Goal: Find specific page/section: Find specific page/section

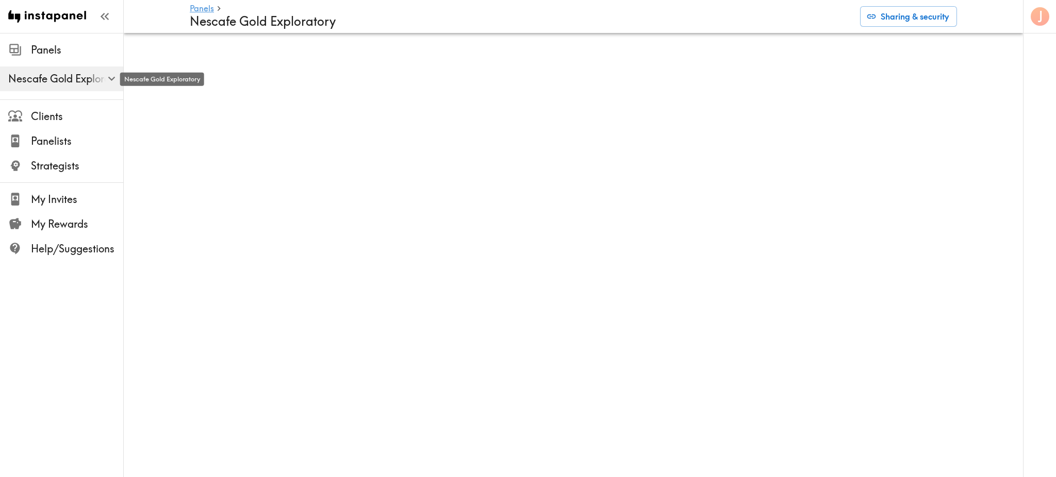
drag, startPoint x: 94, startPoint y: 83, endPoint x: 158, endPoint y: 28, distance: 84.1
click at [94, 83] on span "Nescafe Gold Exploratory" at bounding box center [65, 79] width 115 height 14
click at [113, 78] on icon "button" at bounding box center [111, 79] width 7 height 4
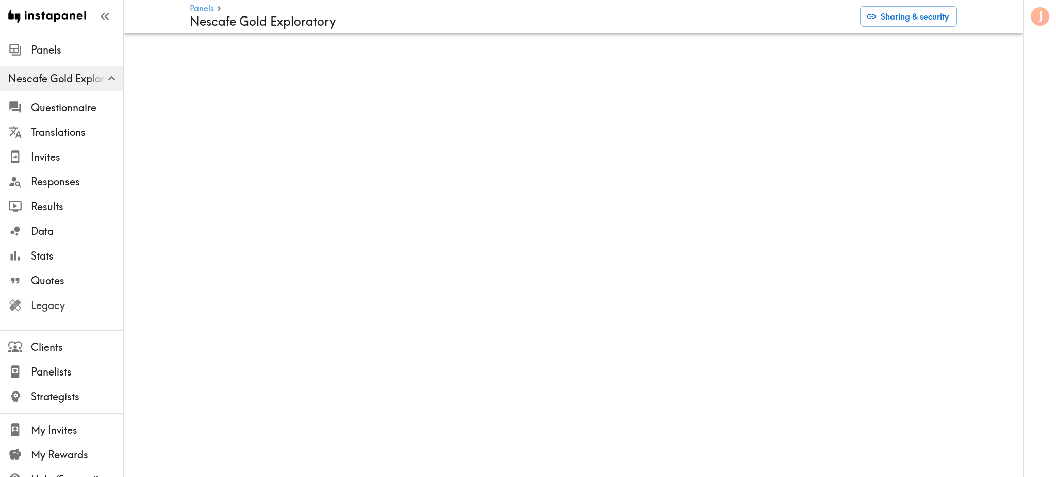
click at [50, 303] on span "Legacy" at bounding box center [77, 306] width 92 height 14
click at [54, 60] on div "Panels" at bounding box center [61, 50] width 123 height 27
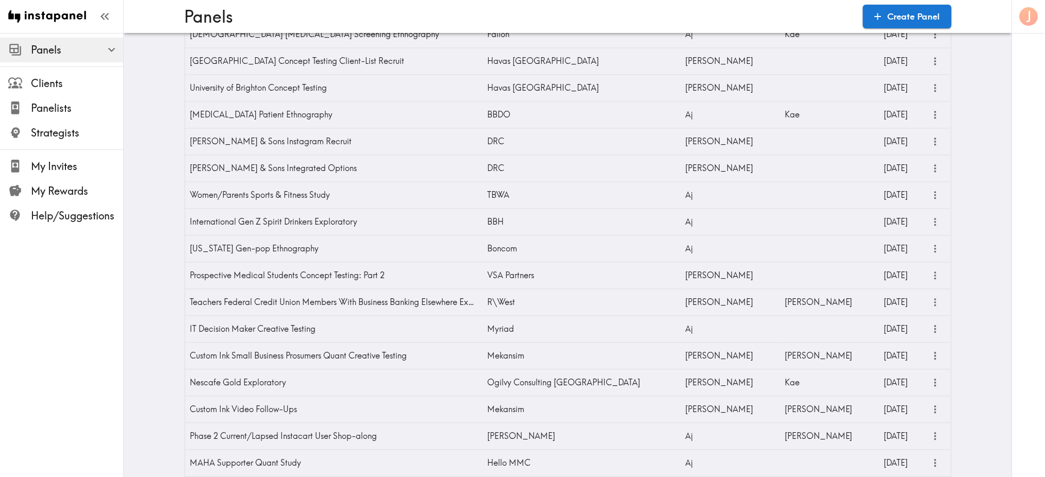
scroll to position [708, 0]
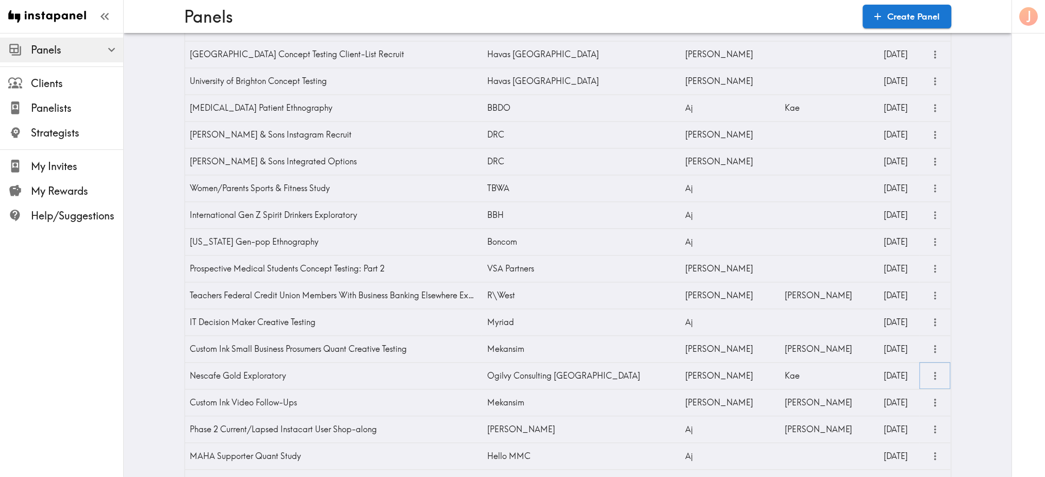
click at [930, 375] on icon "more" at bounding box center [936, 377] width 12 height 12
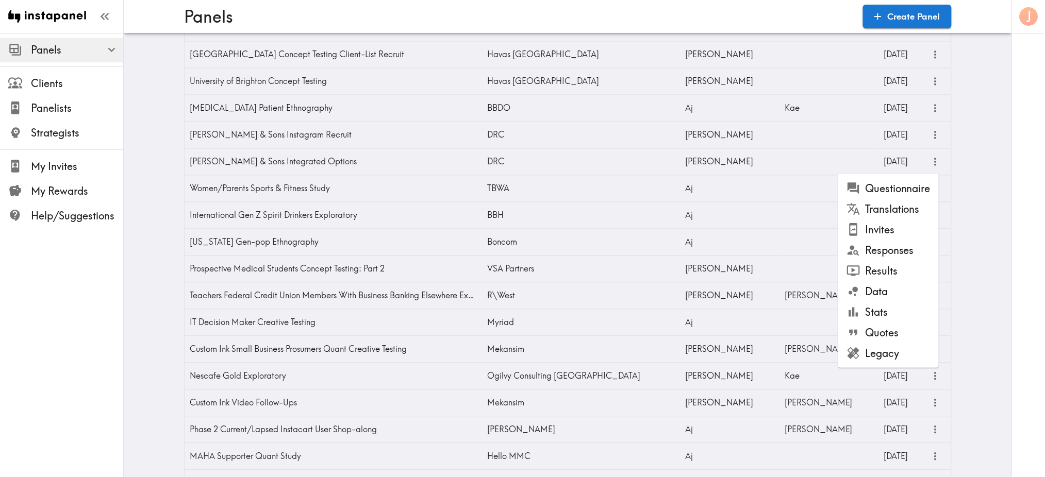
click at [880, 353] on li "Legacy" at bounding box center [888, 354] width 101 height 21
